Goal: Transaction & Acquisition: Book appointment/travel/reservation

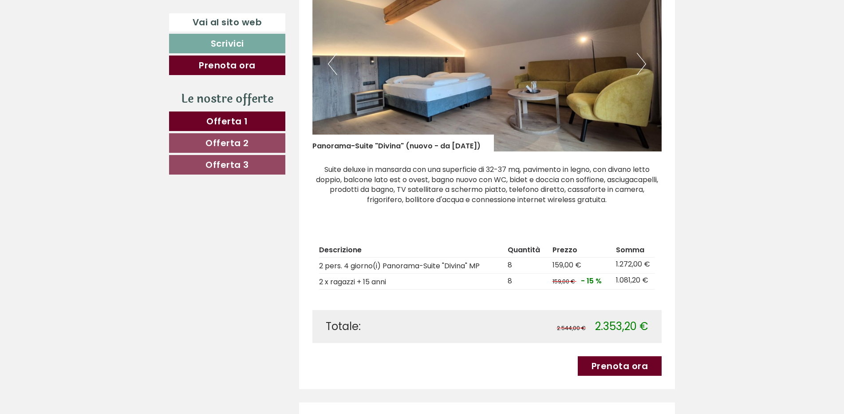
scroll to position [666, 0]
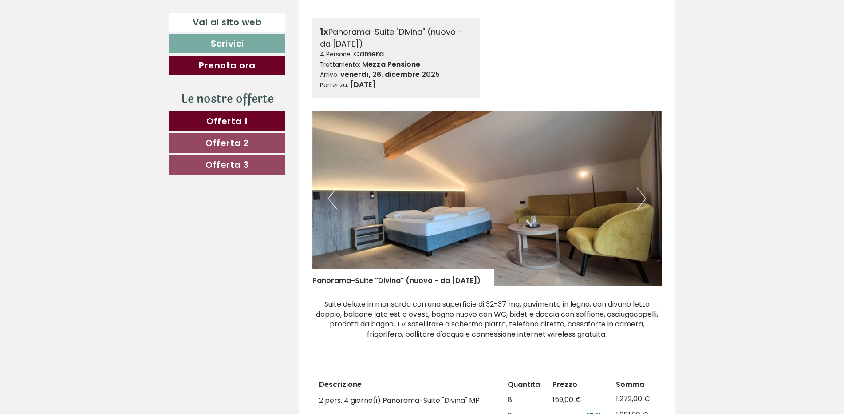
scroll to position [488, 0]
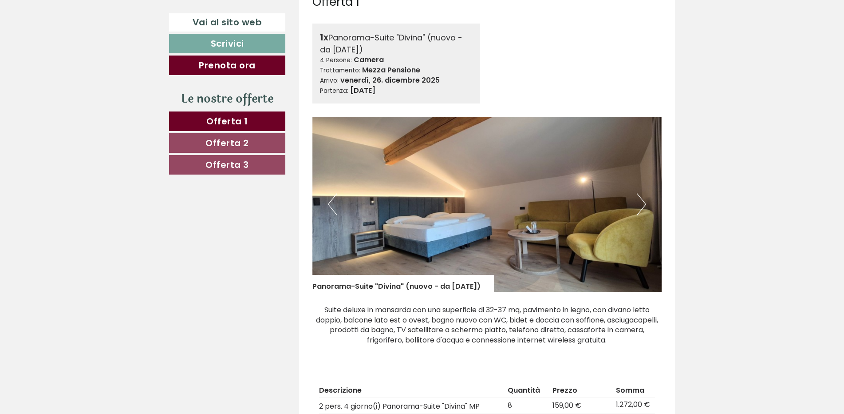
click at [642, 203] on button "Next" at bounding box center [641, 204] width 9 height 22
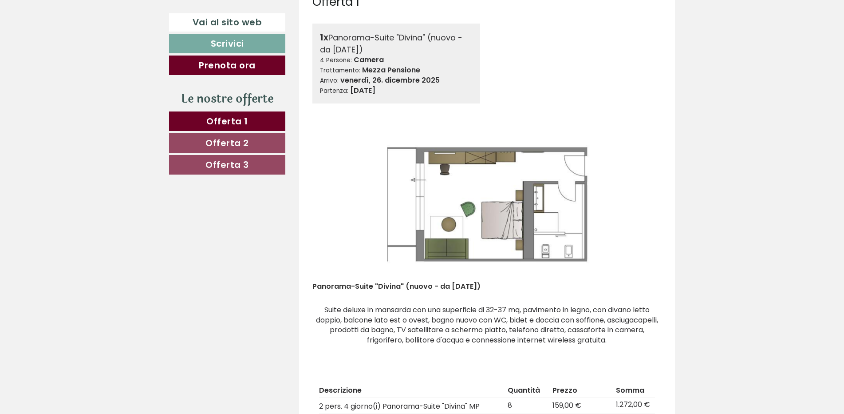
click at [642, 203] on button "Next" at bounding box center [641, 204] width 9 height 22
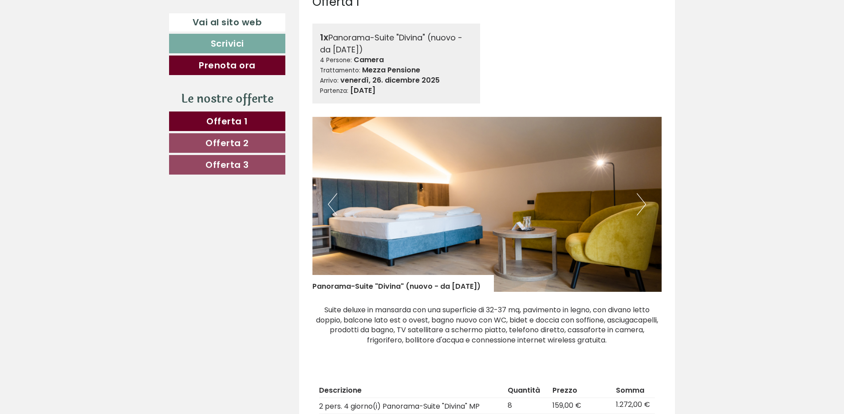
click at [642, 203] on button "Next" at bounding box center [641, 204] width 9 height 22
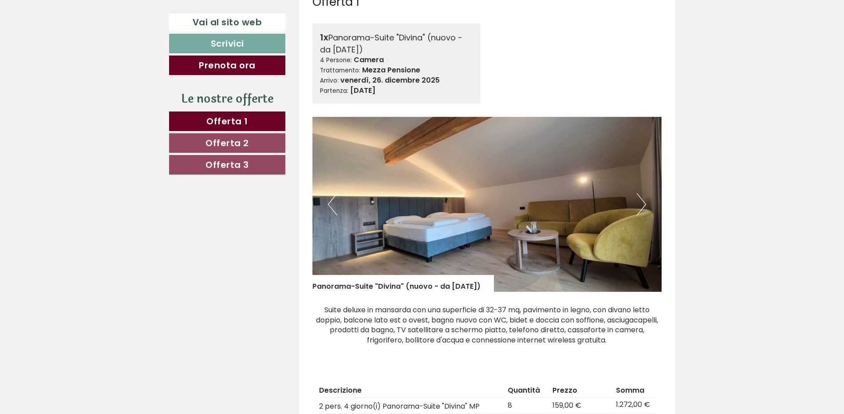
click at [642, 203] on button "Next" at bounding box center [641, 204] width 9 height 22
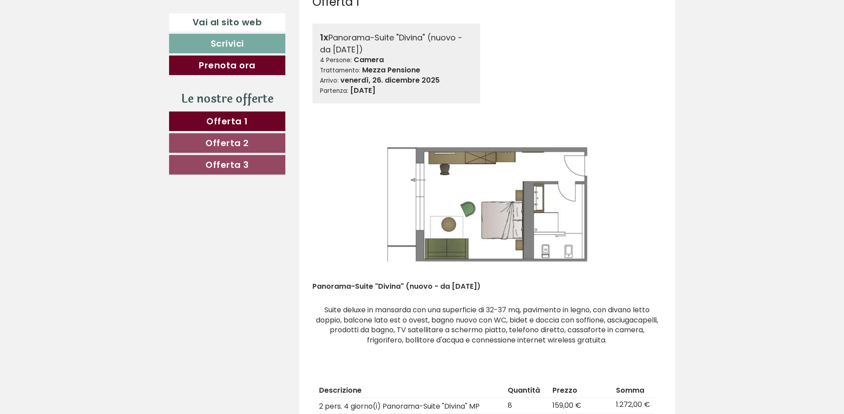
click at [642, 203] on button "Next" at bounding box center [641, 204] width 9 height 22
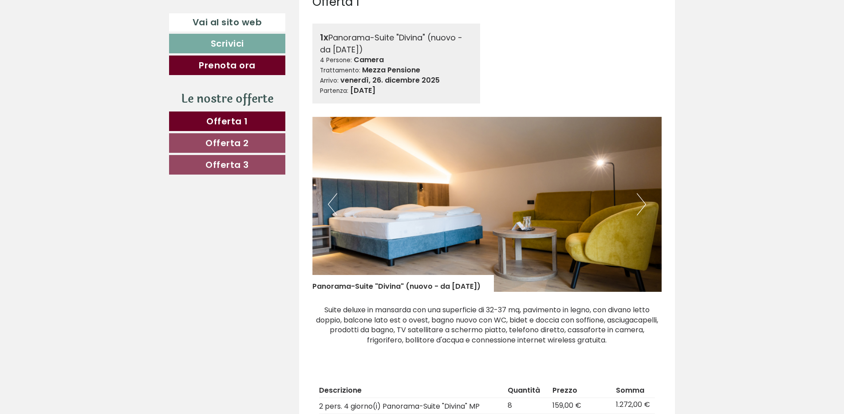
click at [642, 203] on button "Next" at bounding box center [641, 204] width 9 height 22
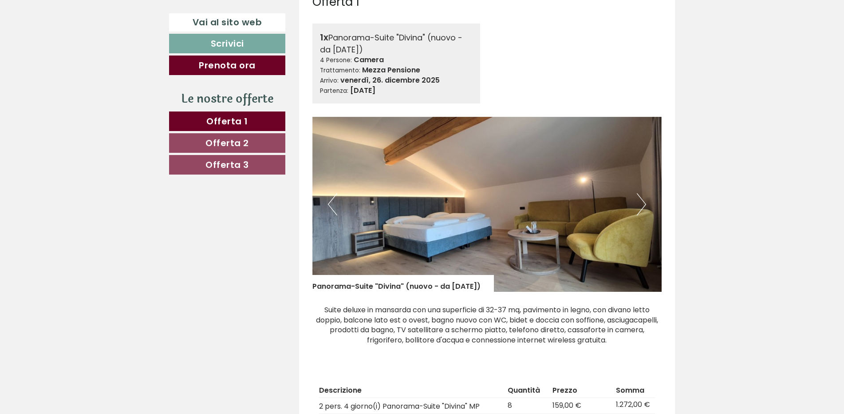
click at [642, 203] on button "Next" at bounding box center [641, 204] width 9 height 22
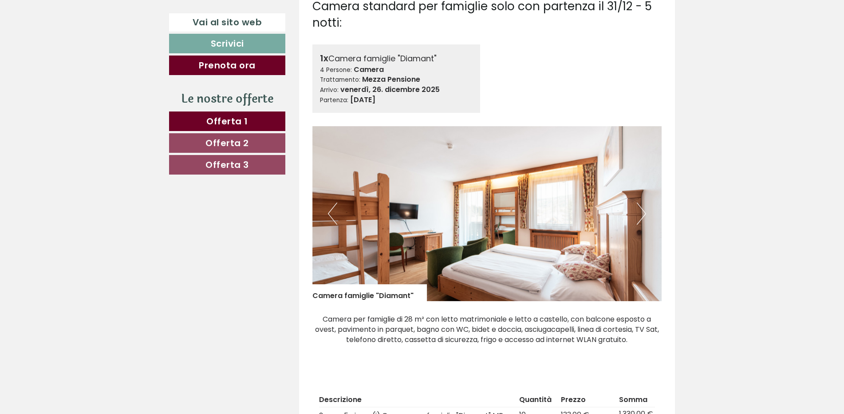
scroll to position [1643, 0]
